Goal: Task Accomplishment & Management: Complete application form

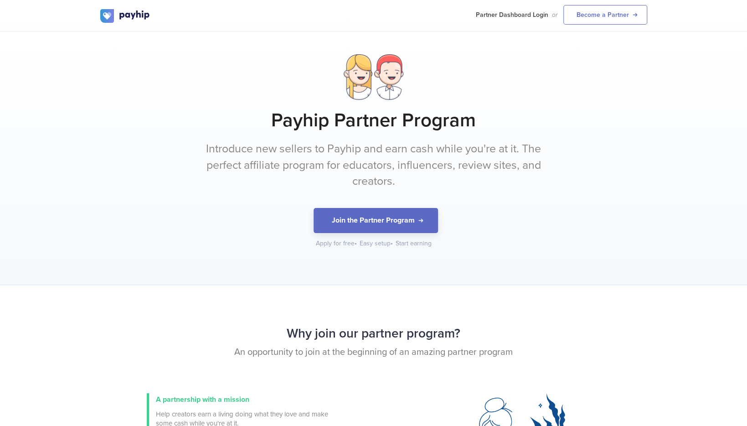
click at [363, 111] on h1 "Payhip Partner Program" at bounding box center [373, 120] width 547 height 23
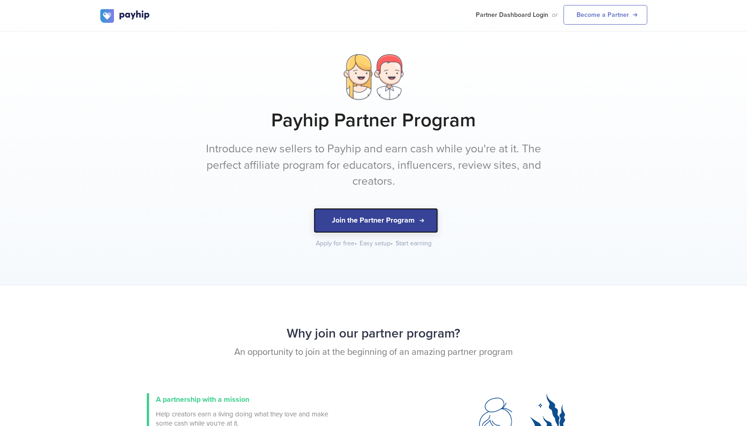
click at [388, 229] on button "Join the Partner Program" at bounding box center [376, 220] width 124 height 25
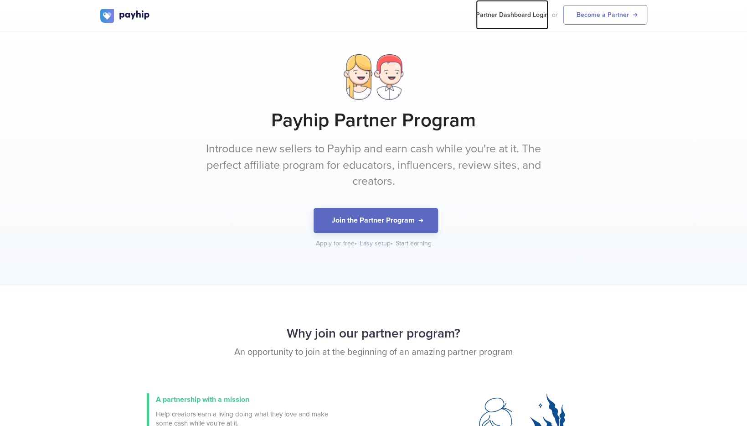
click at [521, 16] on link "Partner Dashboard Login" at bounding box center [512, 15] width 72 height 30
